Goal: Navigation & Orientation: Find specific page/section

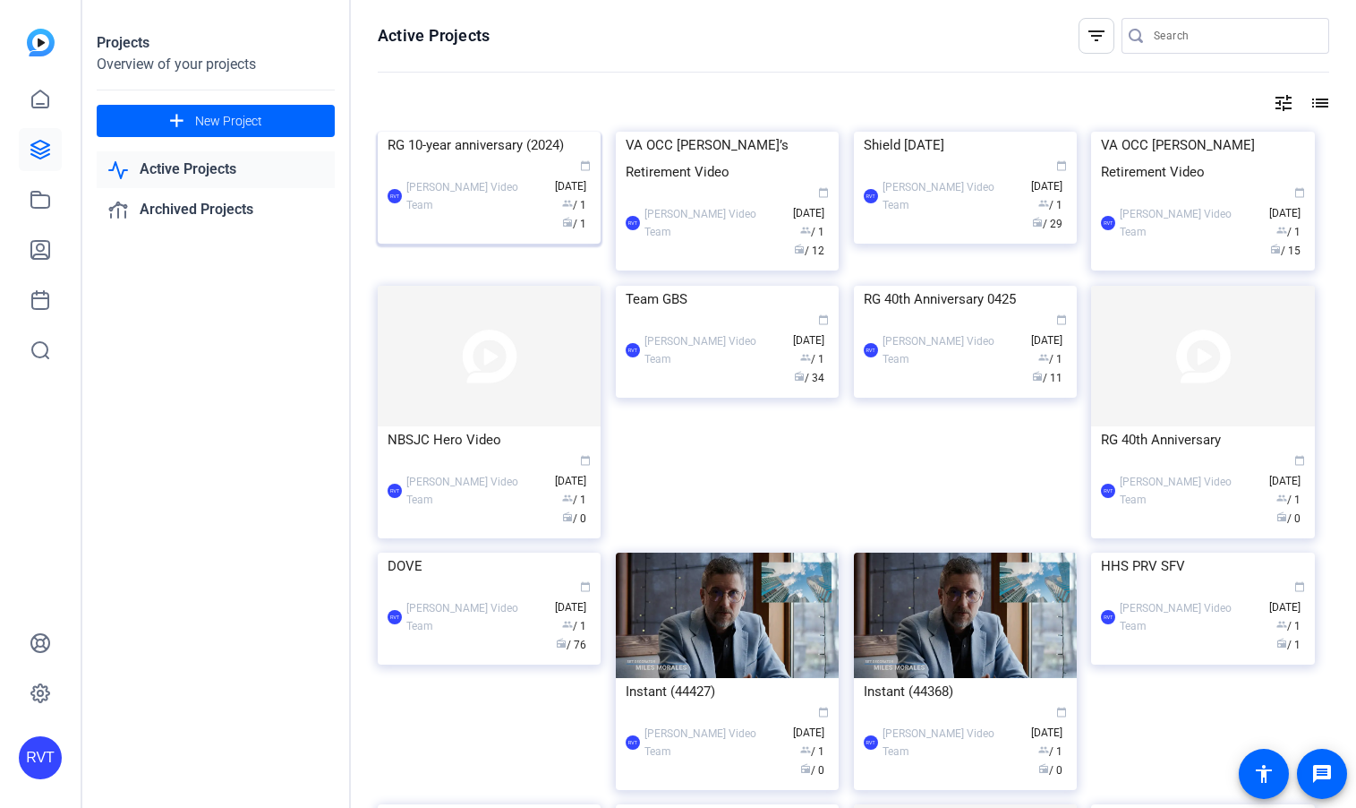
click at [451, 132] on img at bounding box center [489, 132] width 223 height 0
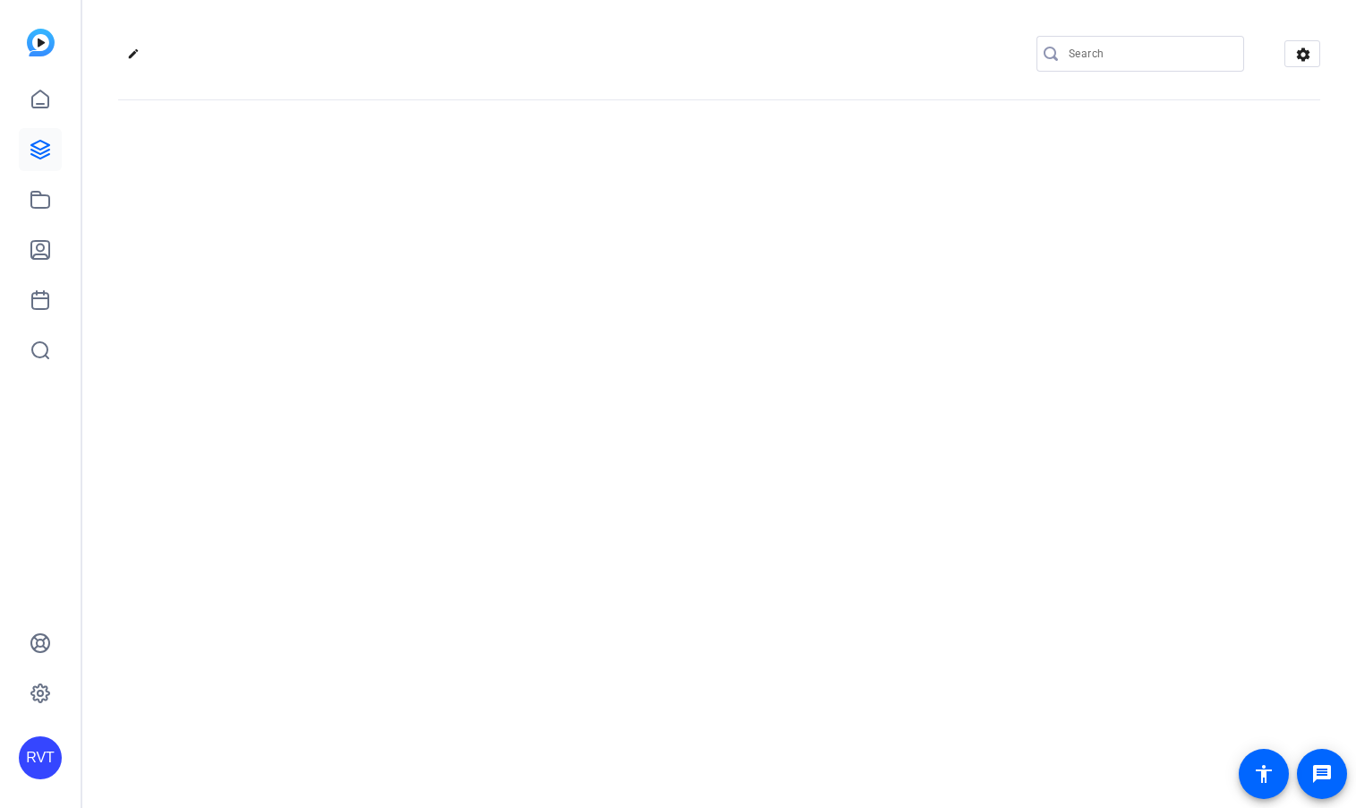
click at [451, 211] on div "edit settings" at bounding box center [719, 404] width 1274 height 808
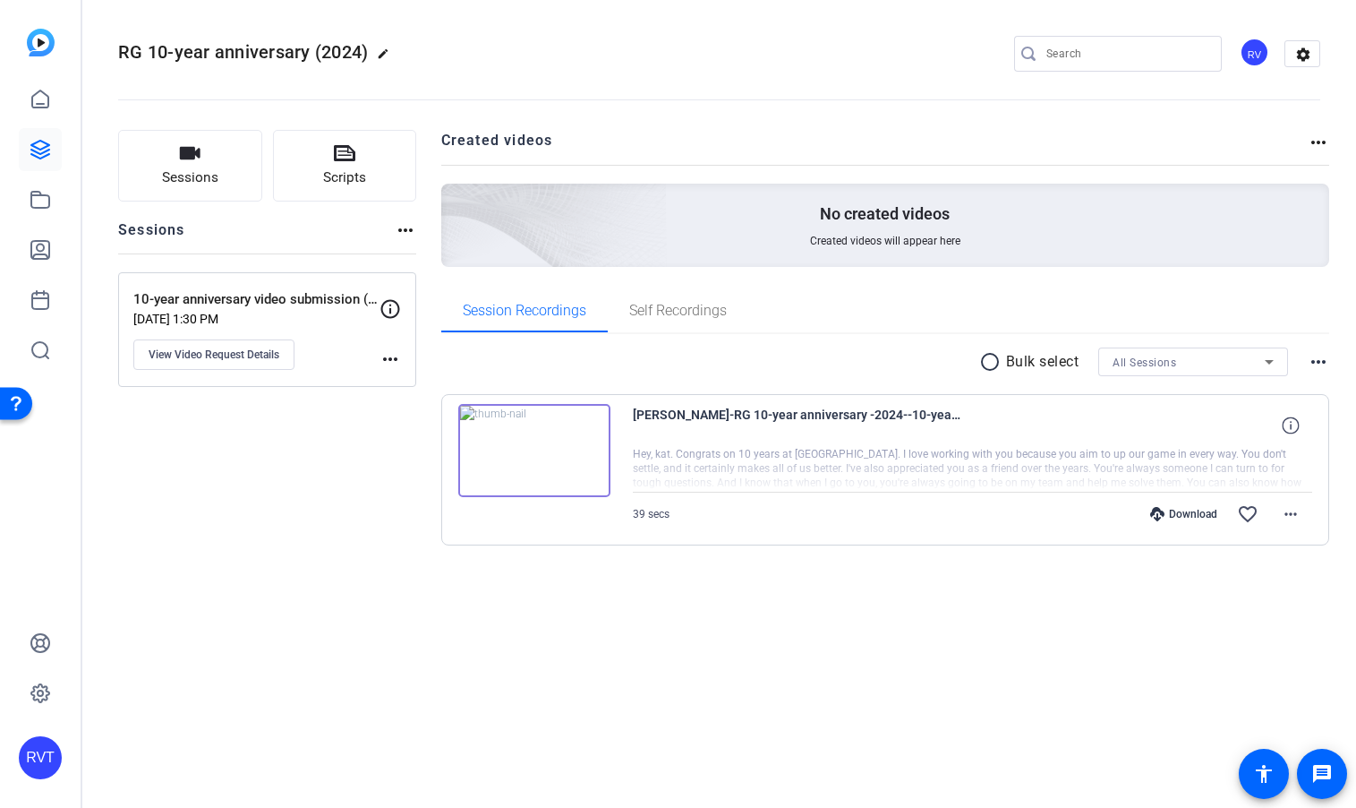
click at [240, 500] on div "Sessions Scripts Sessions more_horiz 10-year anniversary video submission (2024…" at bounding box center [267, 366] width 298 height 473
click at [44, 98] on icon at bounding box center [40, 99] width 21 height 21
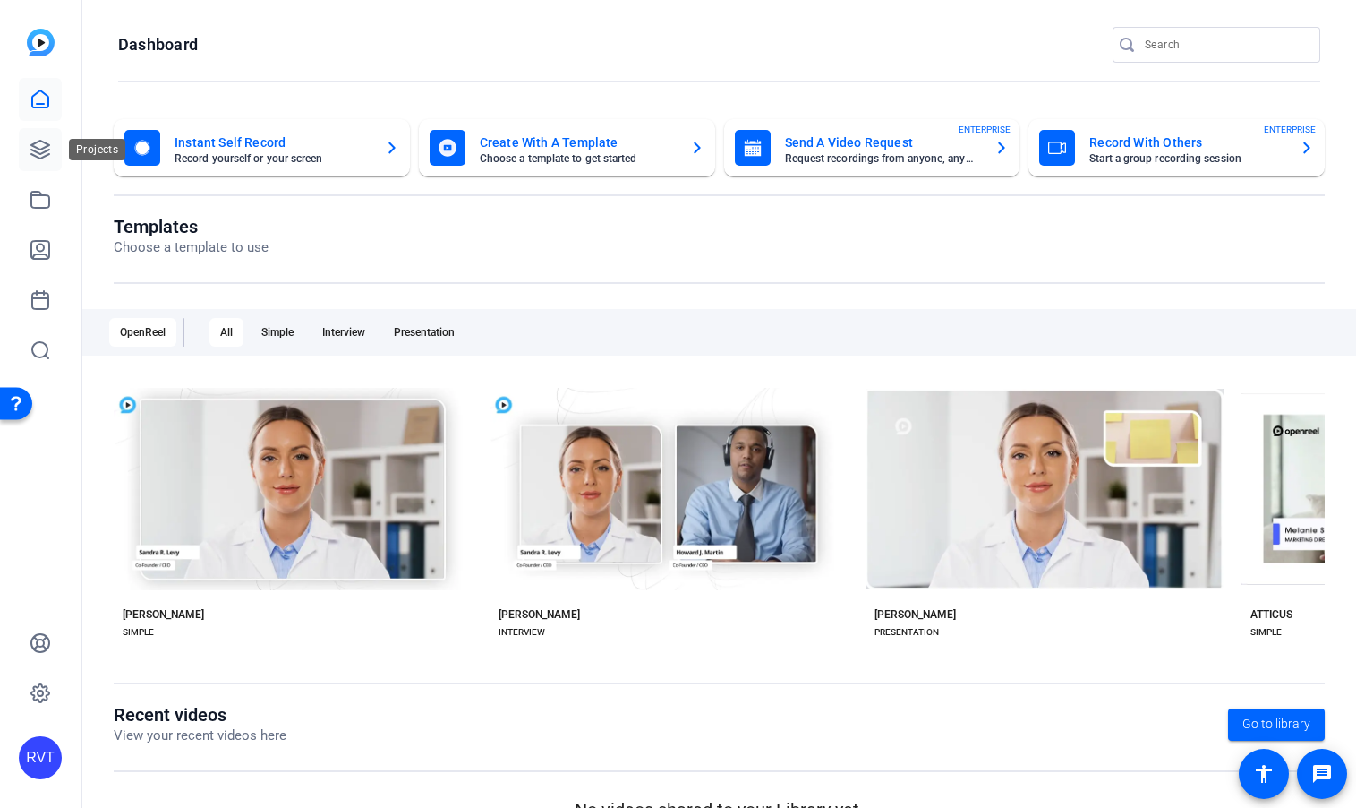
click at [40, 143] on icon at bounding box center [40, 149] width 21 height 21
